Goal: Information Seeking & Learning: Learn about a topic

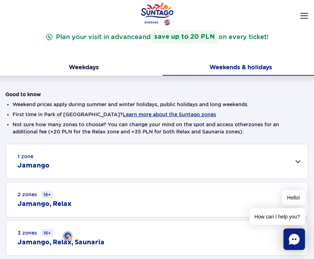
scroll to position [97, 0]
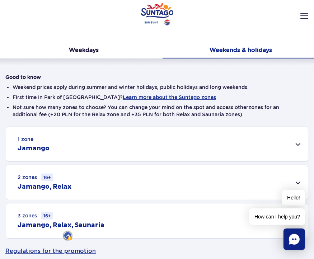
click at [78, 148] on div "1 zone Jamango" at bounding box center [157, 144] width 302 height 34
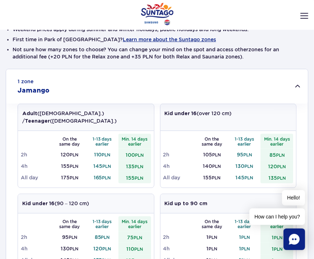
scroll to position [168, 0]
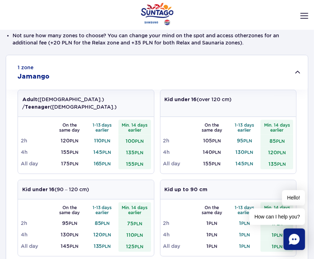
click at [219, 180] on div "Kid up to 90 cm" at bounding box center [229, 189] width 136 height 19
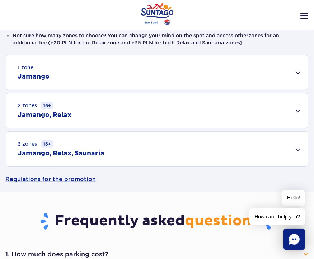
click at [181, 68] on div "1 zone Jamango" at bounding box center [157, 72] width 302 height 34
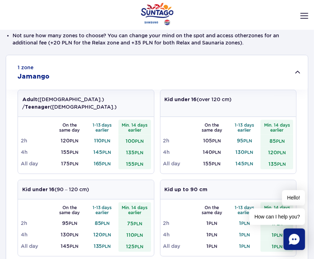
click at [217, 168] on div "Adult ([DEMOGRAPHIC_DATA].) / Teenager ([DEMOGRAPHIC_DATA].) On the same day 1-…" at bounding box center [157, 217] width 279 height 255
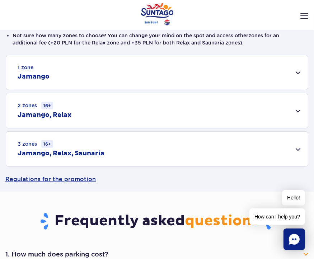
click at [236, 113] on div "2 zones 16+ [GEOGRAPHIC_DATA], Relax" at bounding box center [157, 110] width 302 height 35
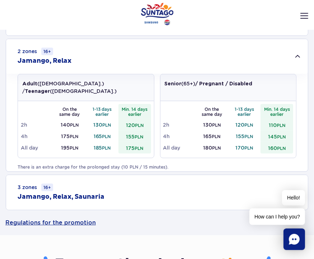
scroll to position [240, 0]
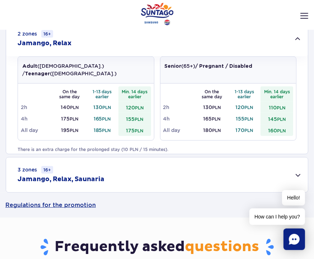
click at [182, 147] on p "There is an extra charge for the prolonged stay (10 PLN / 15 minutes)." at bounding box center [157, 150] width 279 height 6
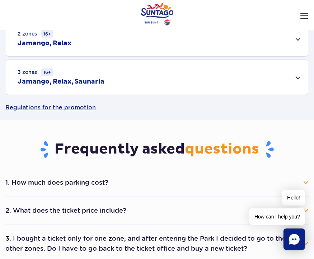
click at [138, 41] on header "Opening hours en PL EN UA My account Manage tickets Real-time traffic Things to…" at bounding box center [157, 30] width 314 height 32
click at [80, 43] on header "Opening hours en PL EN UA My account Manage tickets Real-time traffic Things to…" at bounding box center [157, 30] width 314 height 32
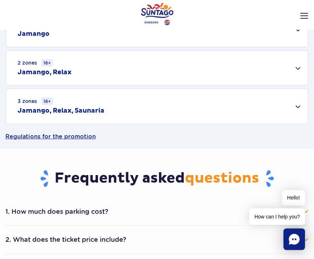
scroll to position [168, 0]
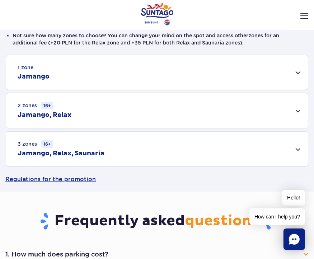
click at [108, 72] on div "1 zone Jamango" at bounding box center [157, 72] width 302 height 34
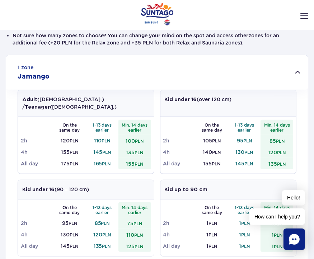
click at [112, 181] on div "Kid under 16 (90 – 120 cm)" at bounding box center [86, 189] width 136 height 19
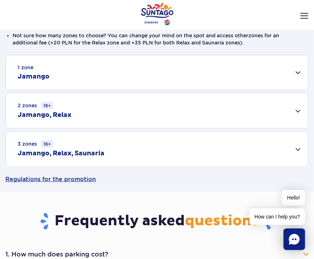
click at [92, 81] on div "1 zone Jamango" at bounding box center [157, 72] width 302 height 34
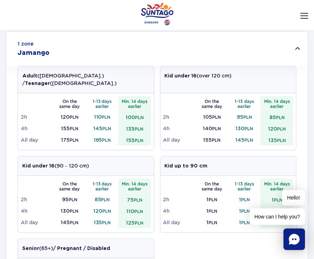
scroll to position [204, 0]
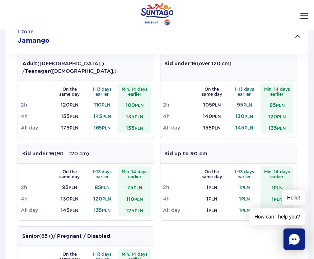
click at [139, 134] on div "Adult ([DEMOGRAPHIC_DATA].) / Teenager ([DEMOGRAPHIC_DATA].) On the same day 1-…" at bounding box center [157, 181] width 279 height 255
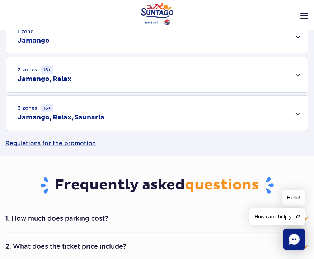
click at [139, 82] on div "2 zones 16+ [GEOGRAPHIC_DATA], Relax" at bounding box center [157, 74] width 302 height 35
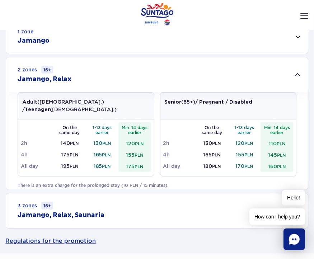
click at [112, 43] on header "Opening hours en PL EN UA My account Manage tickets Real-time traffic Things to…" at bounding box center [157, 30] width 314 height 32
click at [111, 49] on div "1 zone Jamango" at bounding box center [157, 36] width 302 height 34
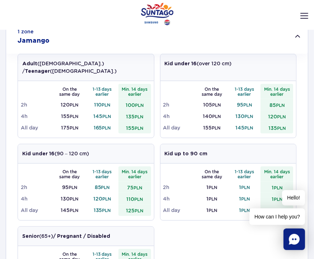
click at [115, 144] on div "Kid under 16 (90 – 120 cm)" at bounding box center [86, 153] width 136 height 19
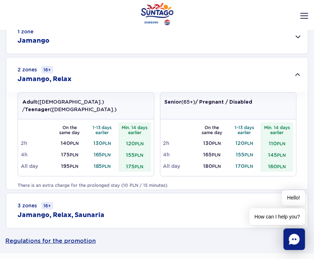
click at [98, 40] on header "Opening hours en PL EN UA My account Manage tickets Real-time traffic Things to…" at bounding box center [157, 30] width 314 height 32
click at [102, 45] on header "Opening hours en PL EN UA My account Manage tickets Real-time traffic Things to…" at bounding box center [157, 30] width 314 height 32
click at [45, 42] on header "Opening hours en PL EN UA My account Manage tickets Real-time traffic Things to…" at bounding box center [157, 30] width 314 height 32
click at [49, 47] on div "1 zone Jamango" at bounding box center [157, 36] width 302 height 34
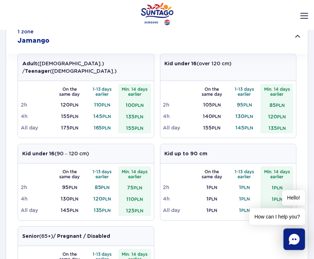
click at [181, 43] on header "Opening hours en PL EN UA My account Manage tickets Real-time traffic Things to…" at bounding box center [157, 30] width 314 height 32
click at [133, 42] on header "Opening hours en PL EN UA My account Manage tickets Real-time traffic Things to…" at bounding box center [157, 30] width 314 height 32
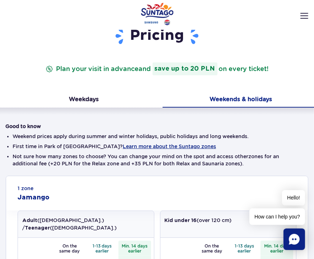
scroll to position [180, 0]
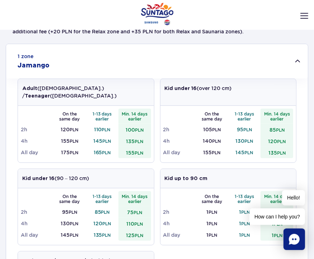
click at [185, 62] on div "1 zone Jamango" at bounding box center [157, 61] width 302 height 34
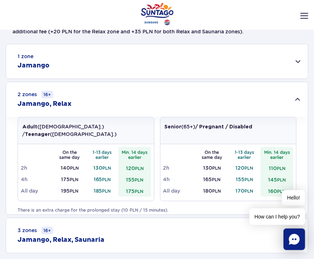
click at [180, 59] on div "1 zone Jamango" at bounding box center [157, 61] width 302 height 34
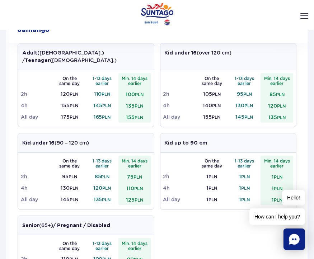
scroll to position [215, 0]
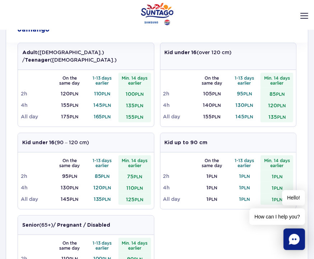
click at [108, 36] on header "Opening hours en PL EN UA My account Manage tickets Real-time traffic Things to…" at bounding box center [157, 30] width 314 height 32
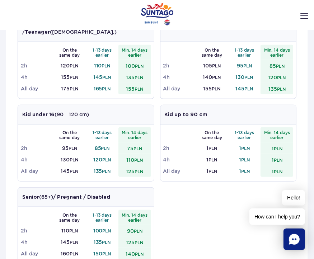
scroll to position [287, 0]
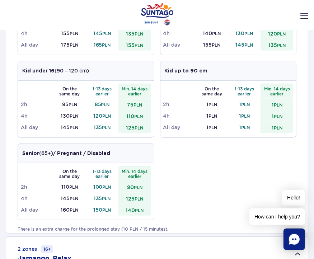
click at [194, 165] on div "Adult ([DEMOGRAPHIC_DATA].) / Teenager ([DEMOGRAPHIC_DATA].) On the same day 1-…" at bounding box center [157, 98] width 279 height 255
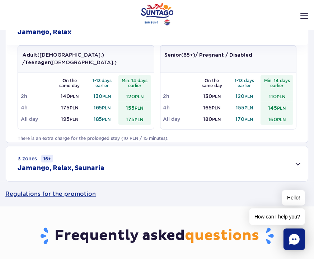
scroll to position [144, 0]
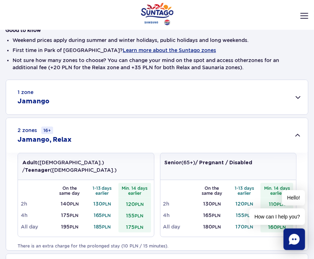
click at [82, 138] on div "2 zones 16+ [GEOGRAPHIC_DATA], Relax" at bounding box center [157, 135] width 302 height 35
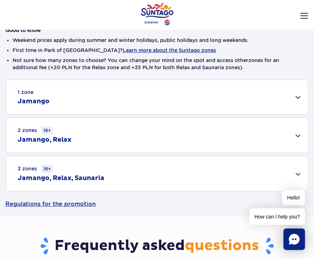
click at [285, 47] on li "First time in Park of [GEOGRAPHIC_DATA]? Learn more about the Suntago zones" at bounding box center [157, 50] width 289 height 7
click at [141, 118] on div "2 zones 16+ [GEOGRAPHIC_DATA], Relax" at bounding box center [157, 135] width 302 height 35
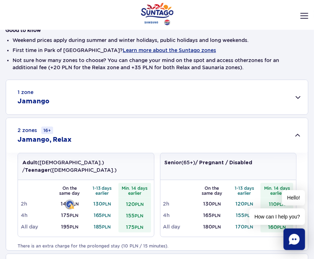
drag, startPoint x: 59, startPoint y: 194, endPoint x: 70, endPoint y: 197, distance: 11.8
click at [70, 198] on td "140 PLN" at bounding box center [70, 203] width 33 height 11
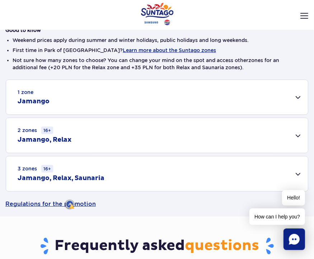
click at [122, 173] on div "3 zones 16+ Jamango, Relax, Saunaria" at bounding box center [157, 174] width 302 height 35
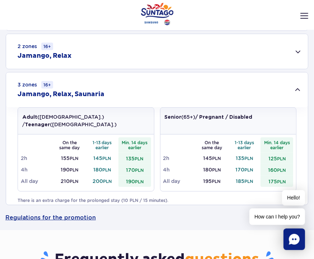
scroll to position [251, 0]
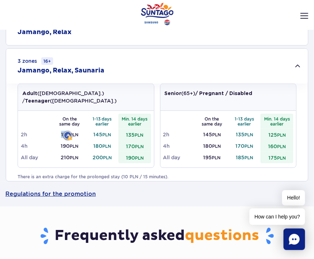
drag, startPoint x: 60, startPoint y: 127, endPoint x: 67, endPoint y: 128, distance: 7.3
click at [67, 129] on td "155 PLN" at bounding box center [70, 134] width 33 height 11
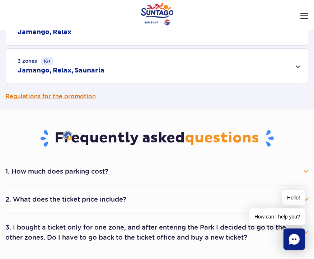
click at [294, 97] on link "Regulations for the promotion" at bounding box center [156, 96] width 303 height 25
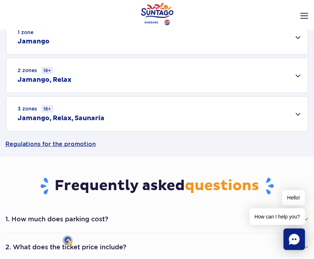
scroll to position [144, 0]
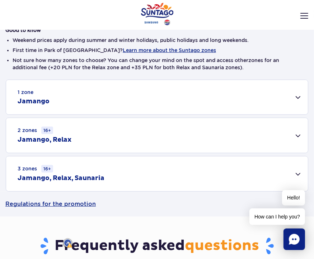
click at [86, 101] on div "1 zone Jamango" at bounding box center [157, 97] width 302 height 34
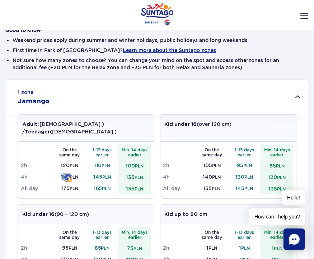
drag, startPoint x: 59, startPoint y: 169, endPoint x: 69, endPoint y: 170, distance: 9.7
click at [69, 171] on td "155 PLN" at bounding box center [70, 176] width 33 height 11
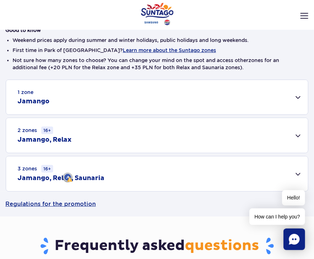
click at [48, 105] on h2 "Jamango" at bounding box center [34, 101] width 32 height 9
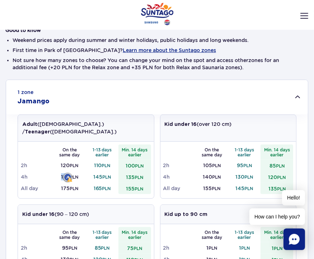
drag, startPoint x: 58, startPoint y: 167, endPoint x: 67, endPoint y: 170, distance: 9.8
click at [67, 171] on td "155 PLN" at bounding box center [70, 176] width 33 height 11
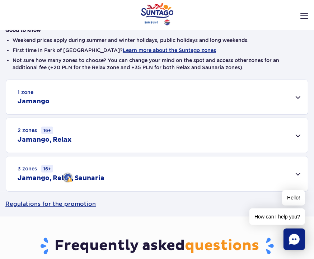
click at [135, 135] on div "2 zones 16+ [GEOGRAPHIC_DATA], Relax" at bounding box center [157, 135] width 302 height 35
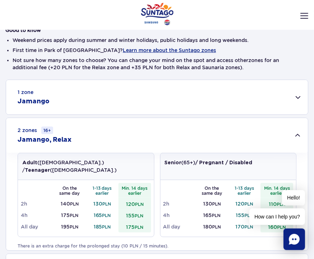
click at [137, 129] on div "2 zones 16+ [GEOGRAPHIC_DATA], Relax" at bounding box center [157, 135] width 302 height 35
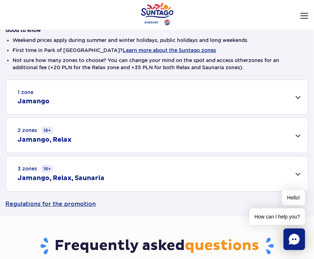
click at [104, 171] on div "3 zones 16+ Jamango, Relax, Saunaria" at bounding box center [157, 174] width 302 height 35
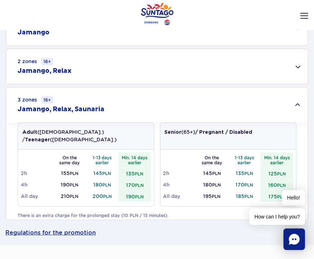
scroll to position [215, 0]
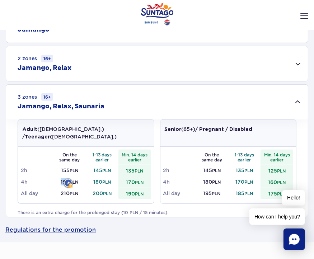
drag, startPoint x: 58, startPoint y: 177, endPoint x: 68, endPoint y: 176, distance: 9.8
click at [68, 176] on td "190 PLN" at bounding box center [70, 181] width 33 height 11
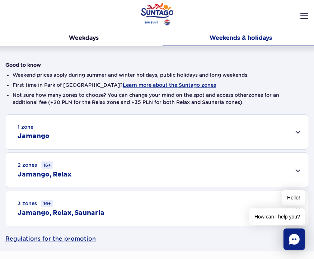
scroll to position [108, 0]
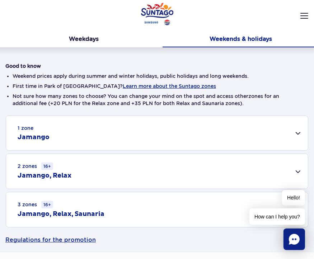
click at [149, 134] on div "1 zone Jamango" at bounding box center [157, 133] width 302 height 34
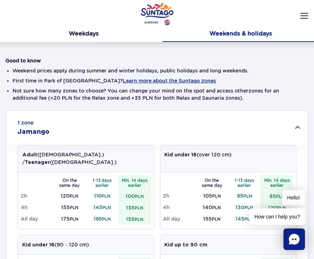
scroll to position [180, 0]
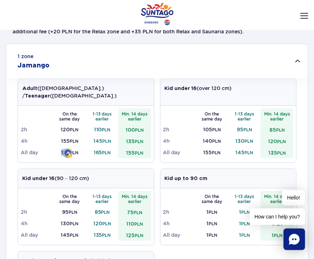
drag, startPoint x: 59, startPoint y: 145, endPoint x: 68, endPoint y: 147, distance: 9.8
click at [68, 147] on td "175 PLN" at bounding box center [70, 152] width 33 height 11
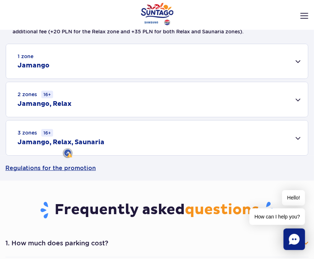
click at [45, 71] on div "1 zone Jamango" at bounding box center [157, 61] width 302 height 34
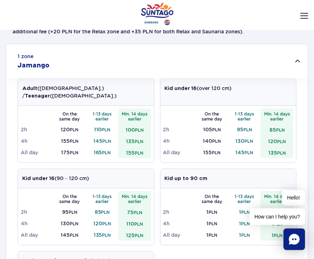
click at [102, 159] on div "Adult ([DEMOGRAPHIC_DATA].) / Teenager ([DEMOGRAPHIC_DATA].) On the same day 1-…" at bounding box center [157, 206] width 279 height 255
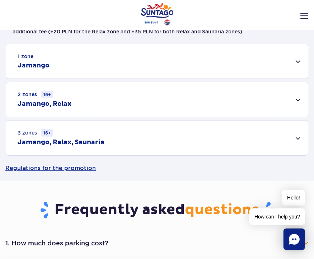
click at [74, 107] on div "2 zones 16+ [GEOGRAPHIC_DATA], Relax" at bounding box center [157, 99] width 302 height 35
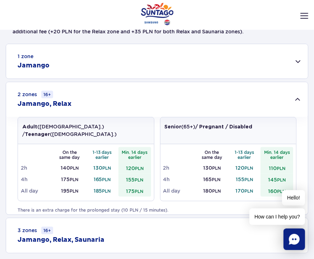
click at [78, 56] on div "1 zone Jamango" at bounding box center [157, 61] width 302 height 34
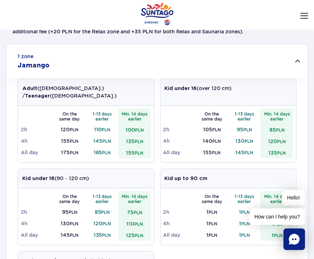
click at [78, 58] on div "1 zone Jamango" at bounding box center [157, 61] width 302 height 34
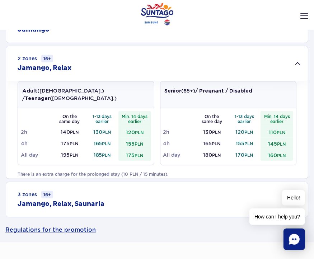
click at [152, 206] on div "3 zones 16+ Jamango, Relax, Saunaria" at bounding box center [157, 199] width 302 height 35
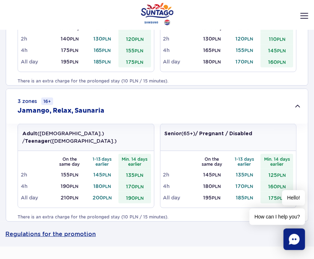
scroll to position [323, 0]
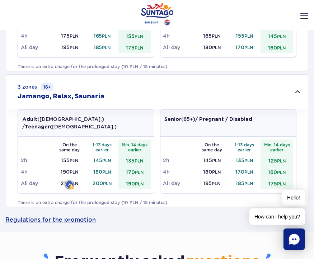
drag, startPoint x: 59, startPoint y: 178, endPoint x: 69, endPoint y: 176, distance: 10.6
click at [69, 178] on td "210 PLN" at bounding box center [70, 183] width 33 height 11
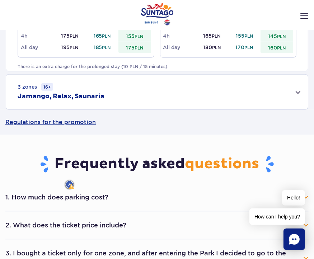
click at [69, 88] on div "3 zones 16+ Jamango, Relax, Saunaria" at bounding box center [157, 92] width 302 height 35
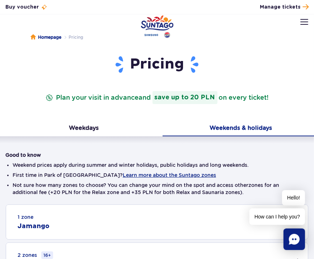
scroll to position [0, 0]
